Goal: Task Accomplishment & Management: Manage account settings

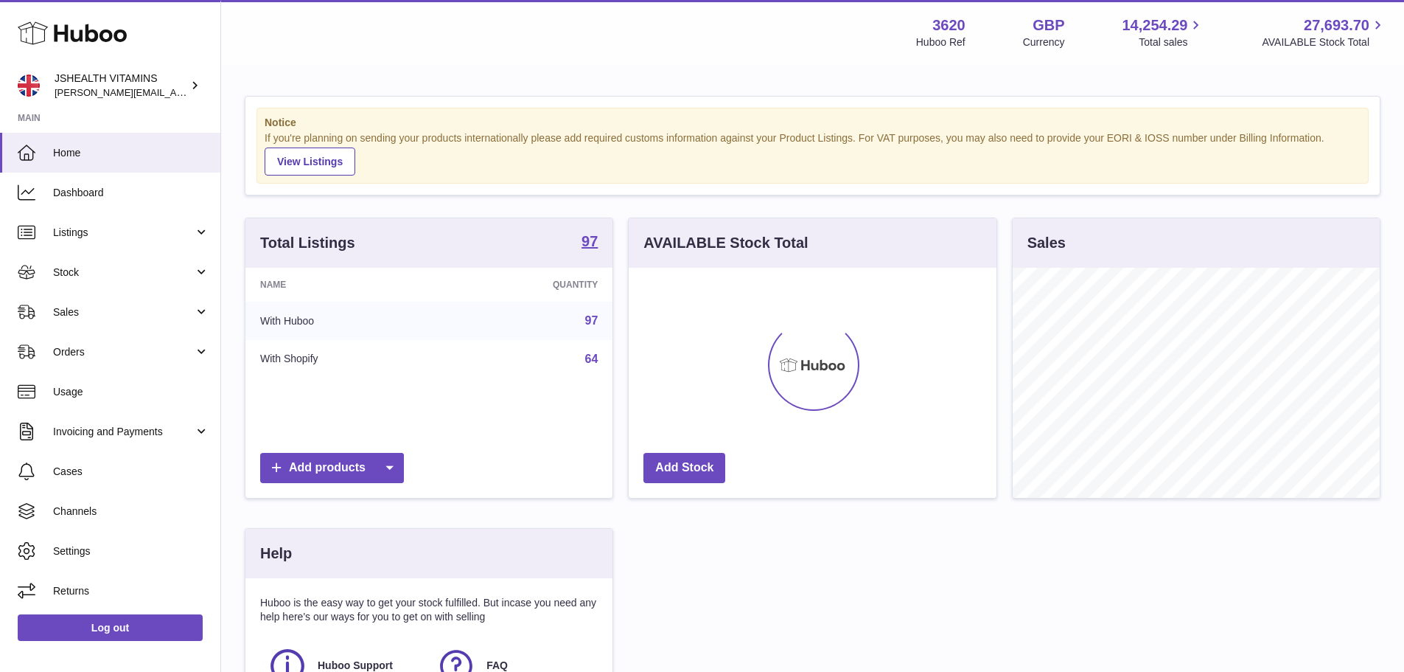
scroll to position [230, 368]
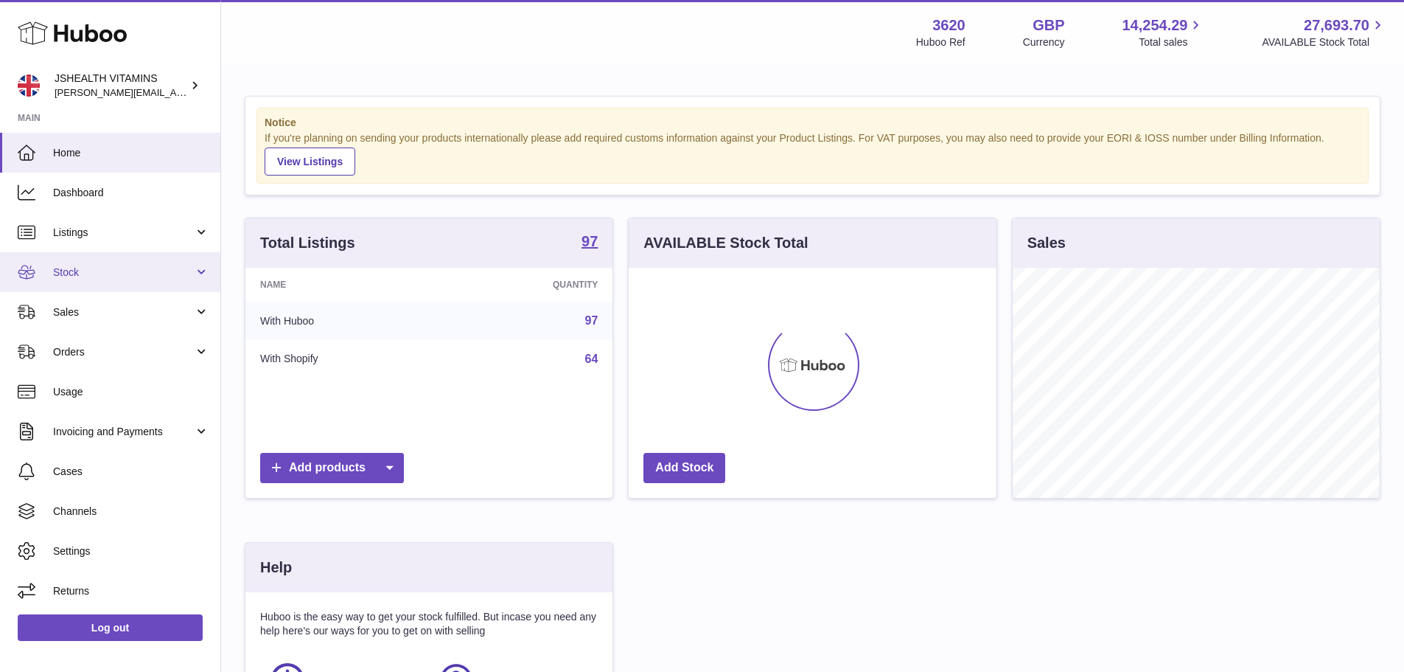
click at [43, 273] on link "Stock" at bounding box center [110, 272] width 220 height 40
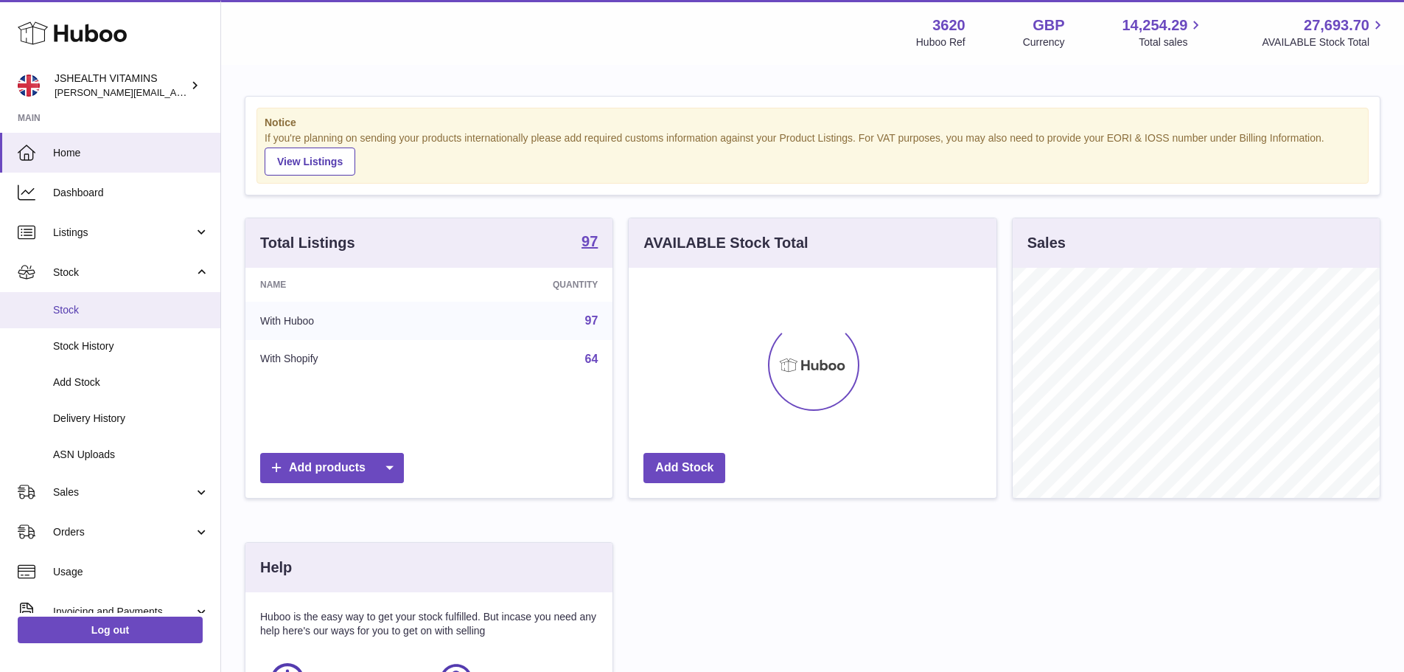
click at [68, 318] on link "Stock" at bounding box center [110, 310] width 220 height 36
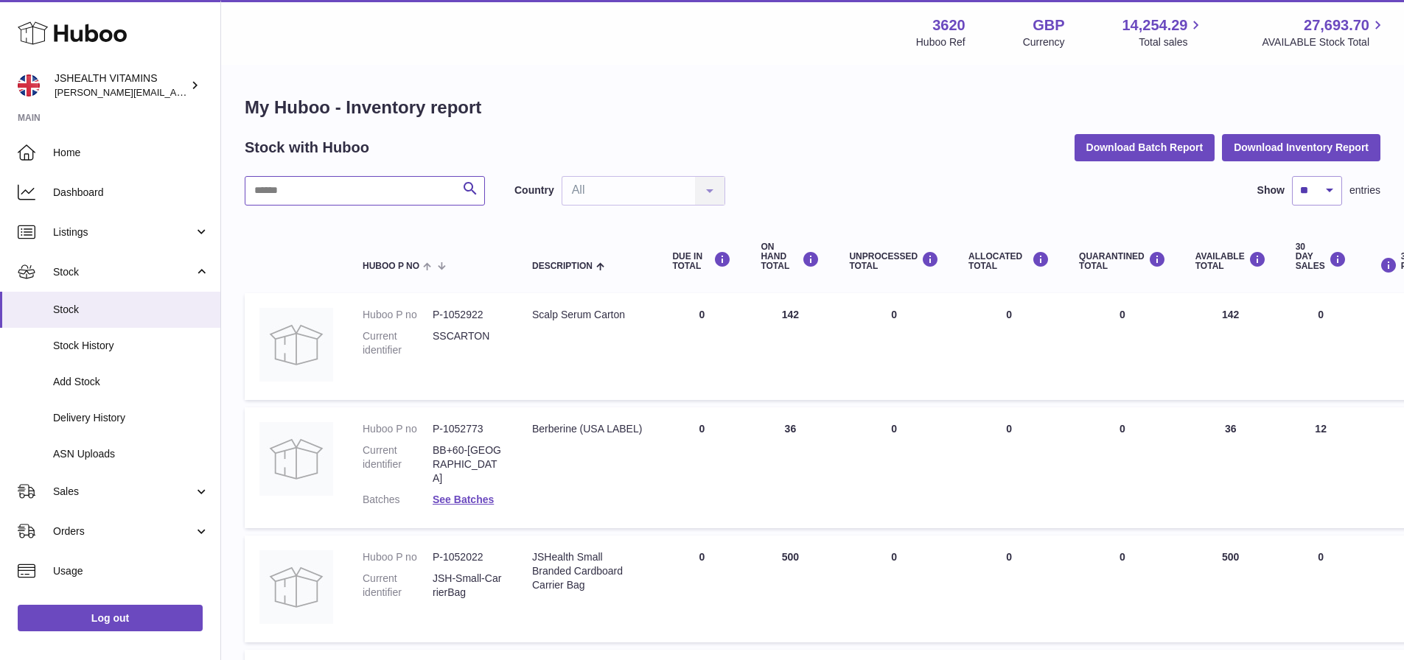
click at [296, 186] on input "text" at bounding box center [365, 190] width 240 height 29
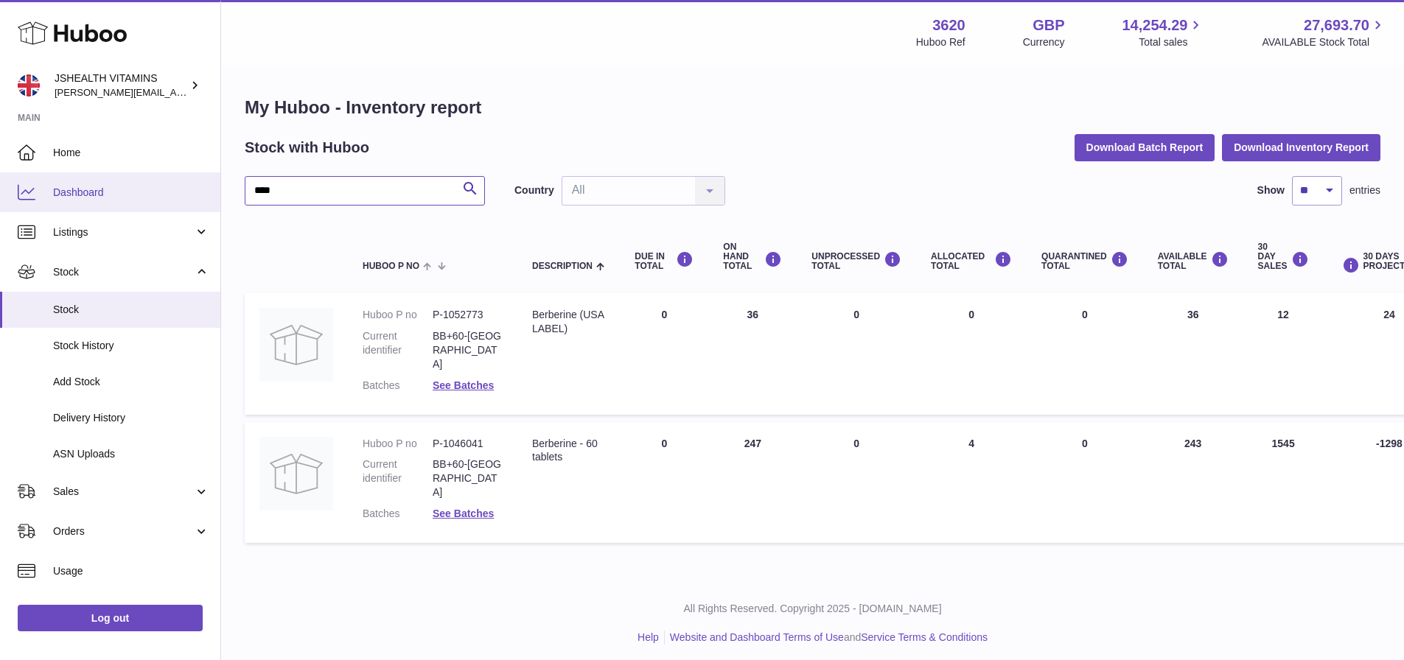
drag, startPoint x: 288, startPoint y: 192, endPoint x: 0, endPoint y: 181, distance: 288.4
click at [0, 181] on div "Huboo JSHEALTH VITAMINS [EMAIL_ADDRESS][DOMAIN_NAME] Main Home Dashboard Listin…" at bounding box center [702, 333] width 1404 height 667
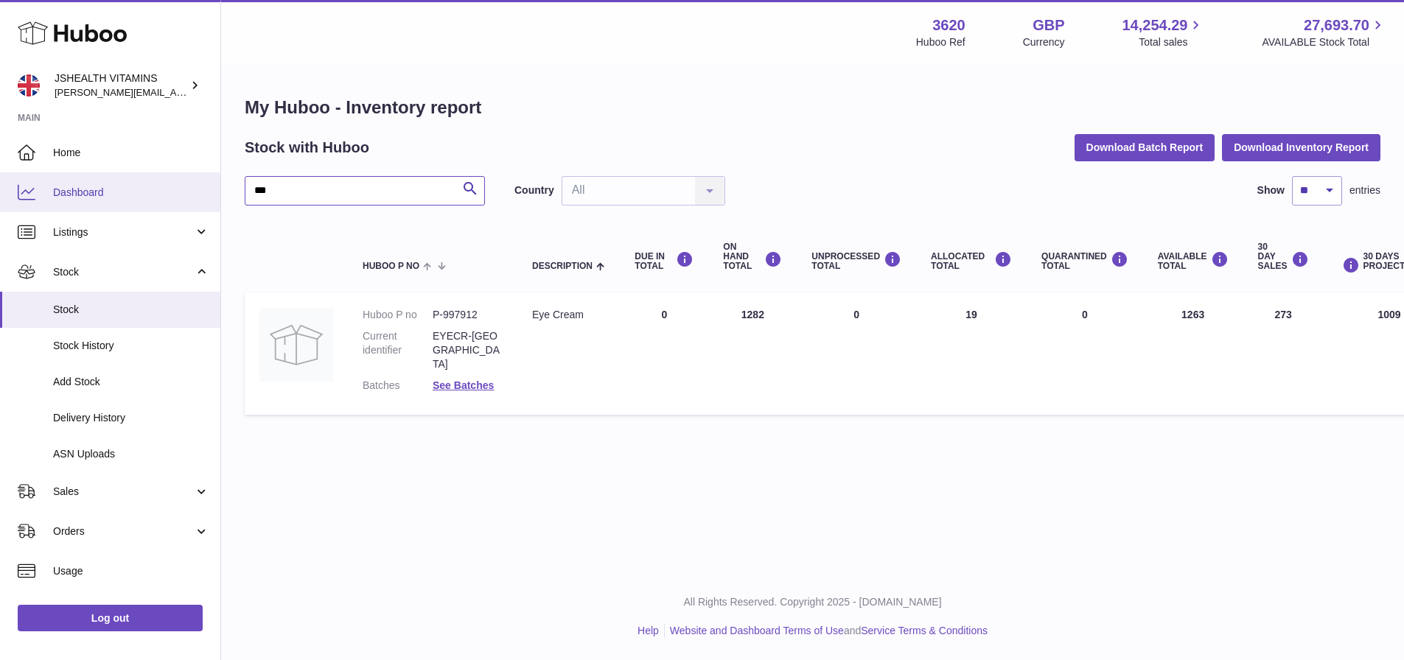
type input "***"
